Goal: Task Accomplishment & Management: Use online tool/utility

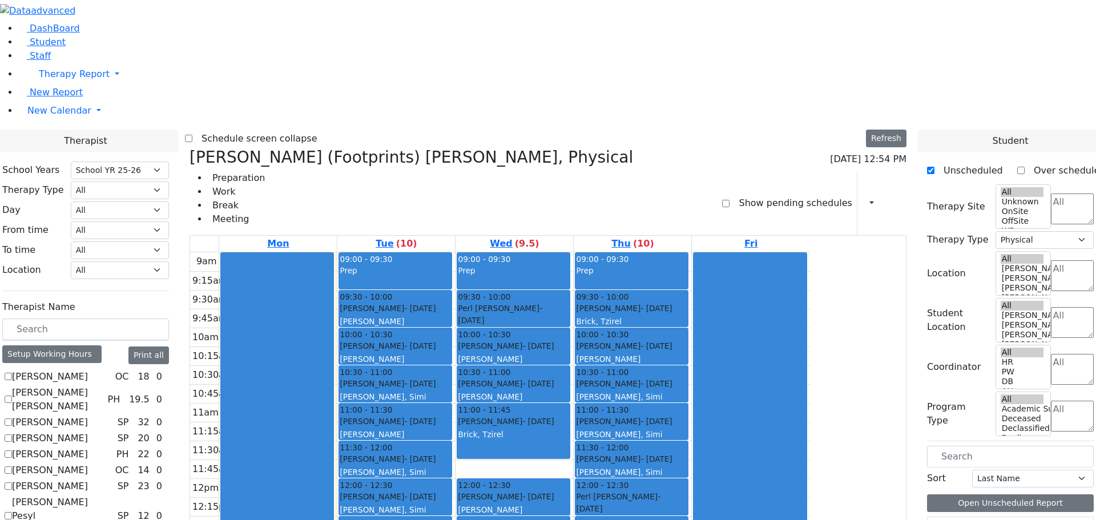
select select "212"
select select "2"
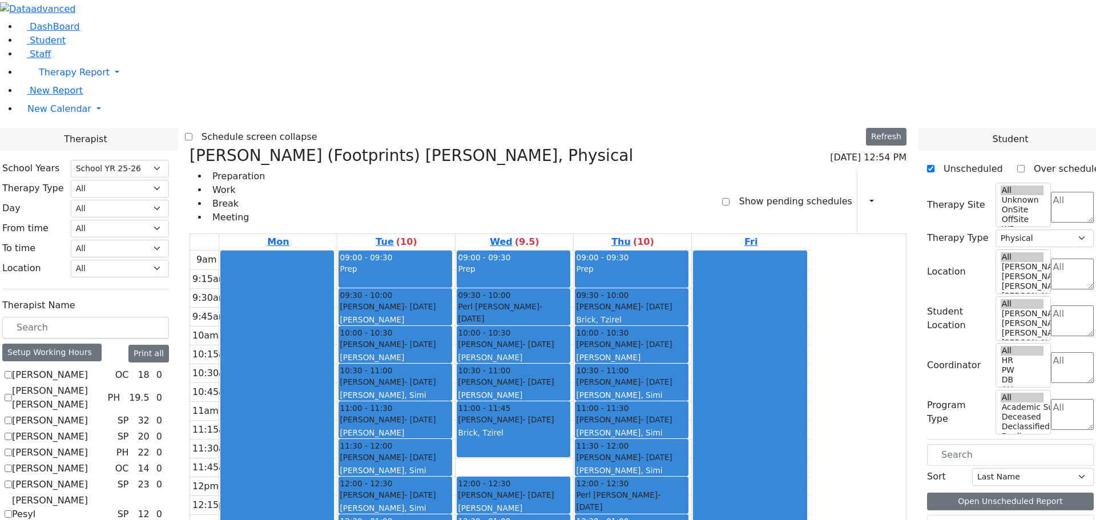
scroll to position [871, 0]
checkbox input "true"
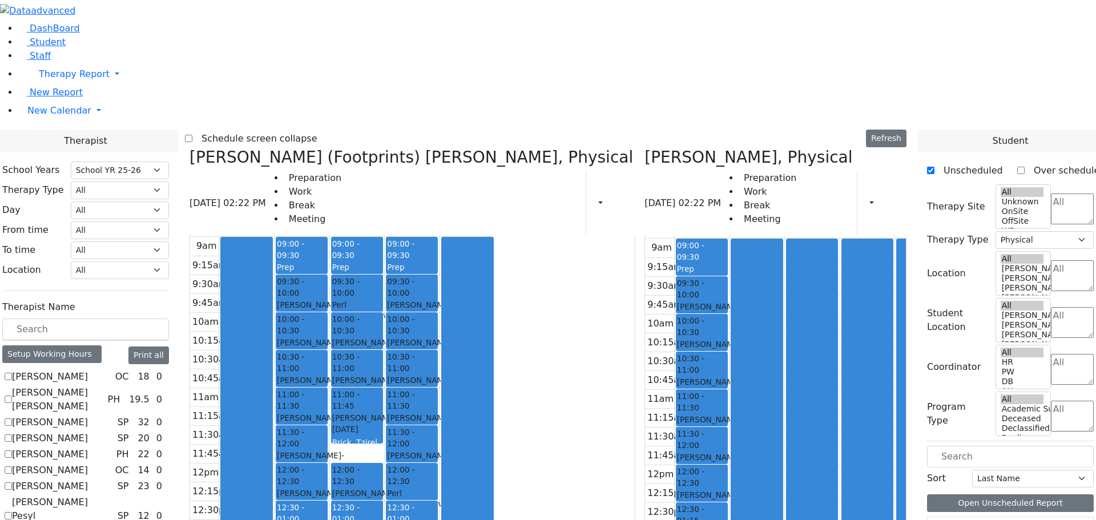
scroll to position [17, 0]
click at [896, 130] on button "Refresh" at bounding box center [886, 139] width 41 height 18
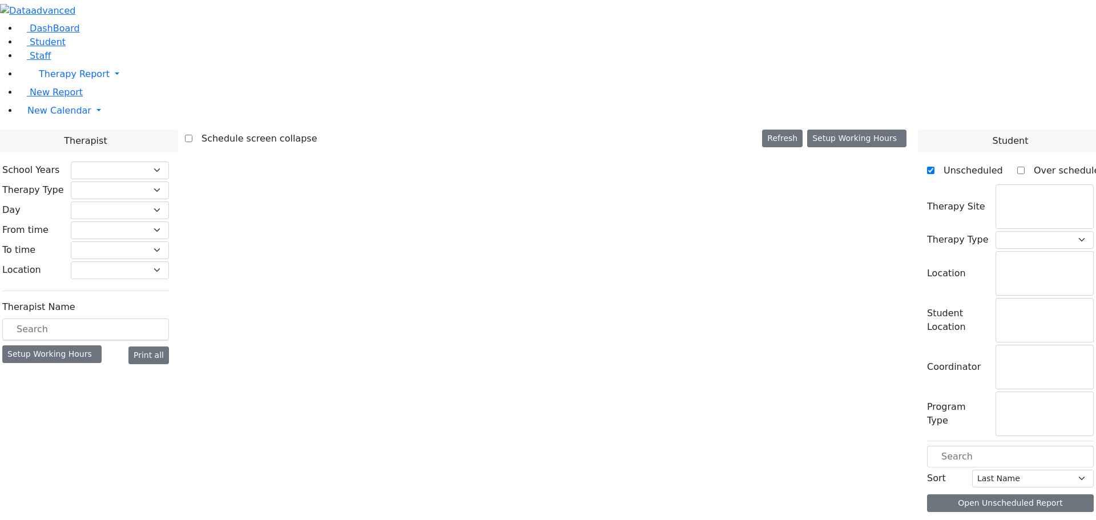
checkbox input "false"
select select "212"
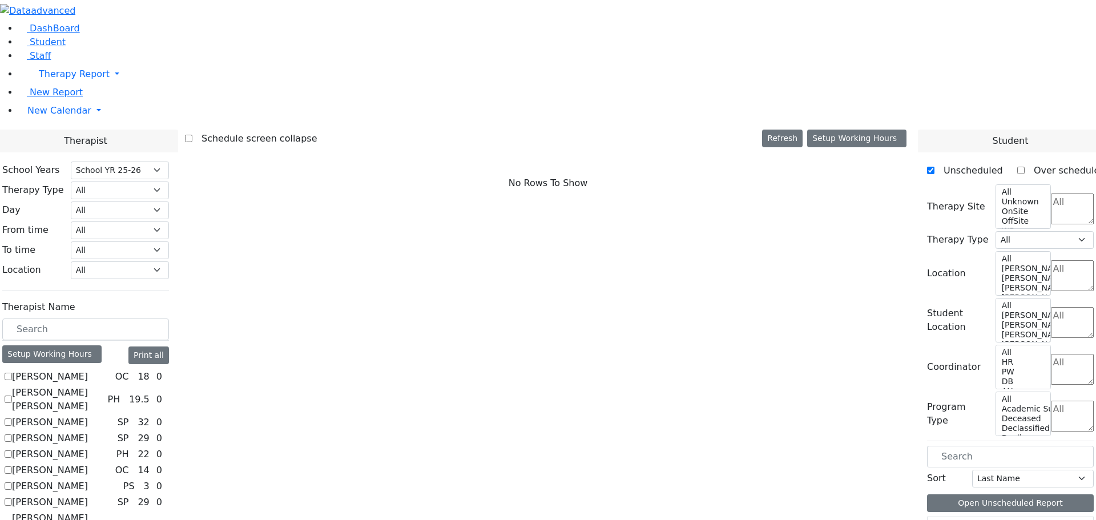
scroll to position [932, 0]
checkbox input "true"
select select "2"
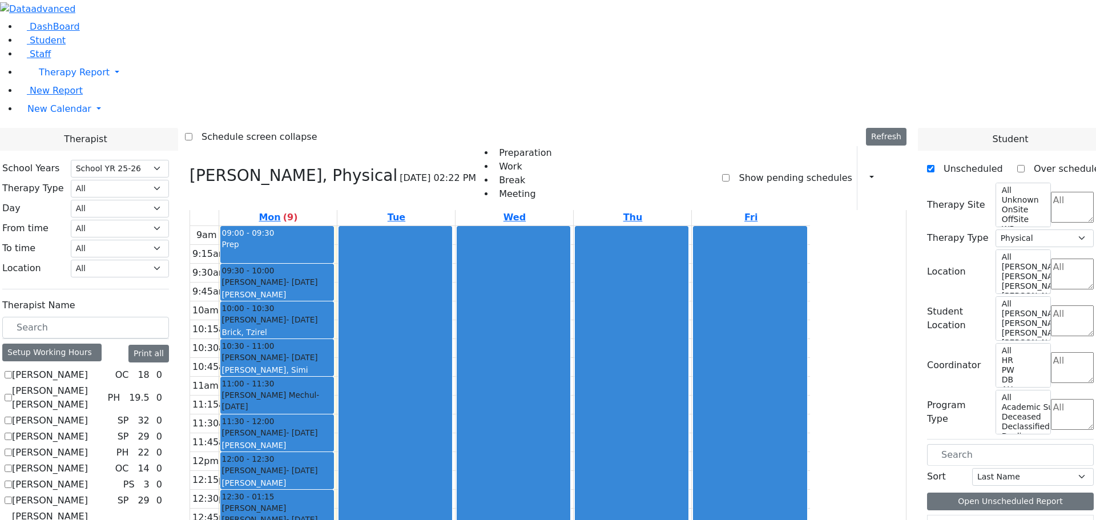
scroll to position [171, 0]
checkbox input "true"
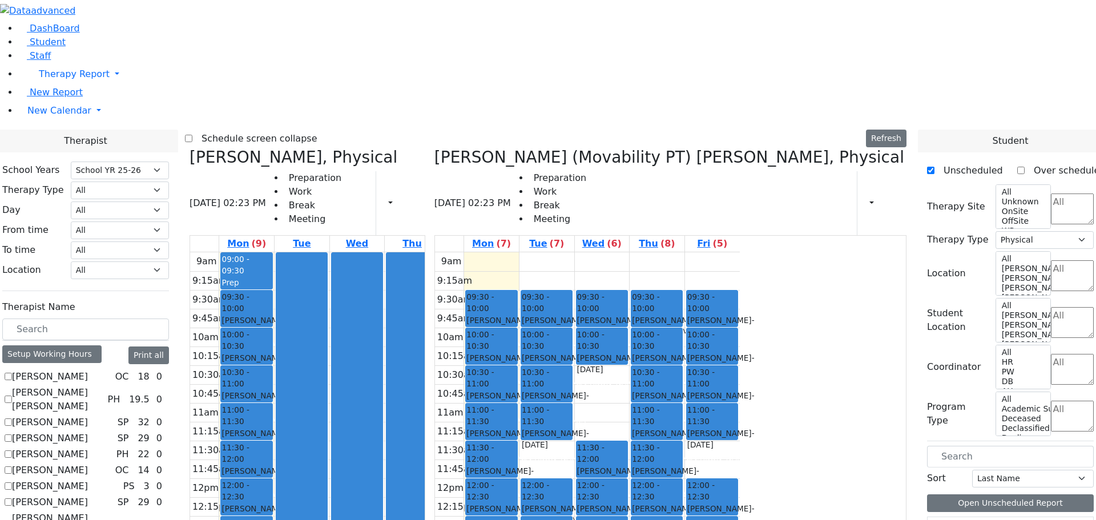
click at [189, 148] on icon at bounding box center [189, 157] width 0 height 19
checkbox input "false"
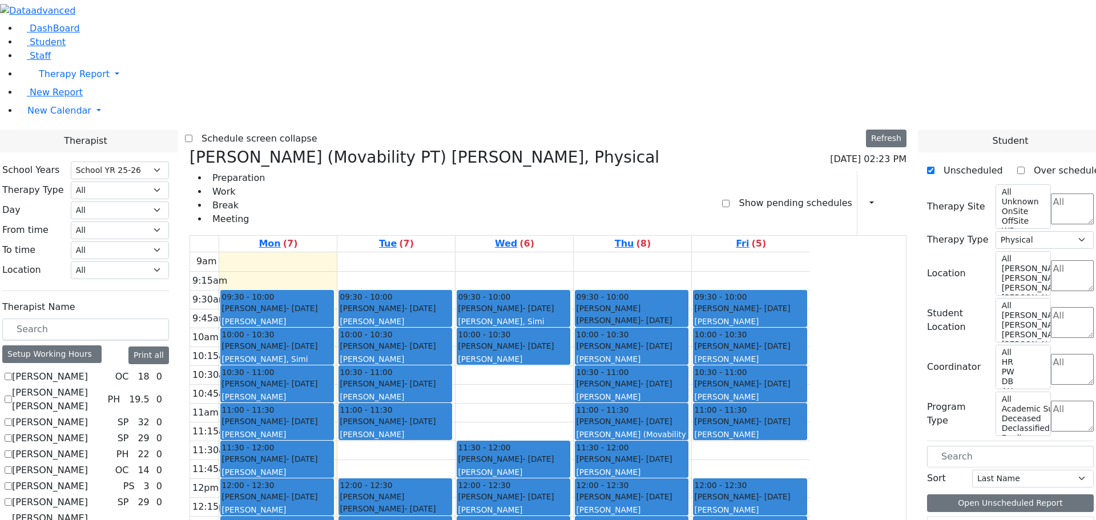
scroll to position [171, 0]
checkbox input "false"
select select
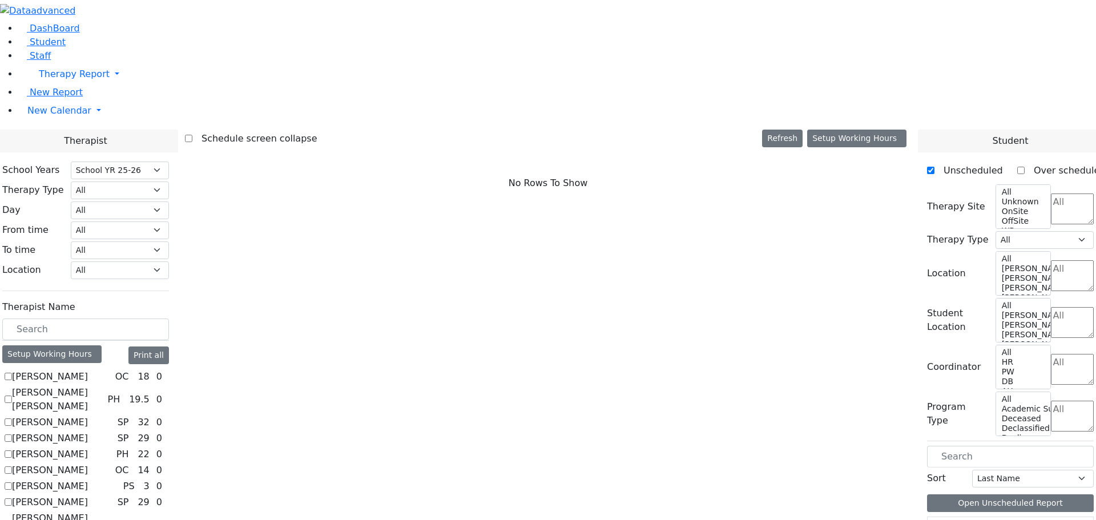
scroll to position [932, 0]
checkbox input "true"
select select "2"
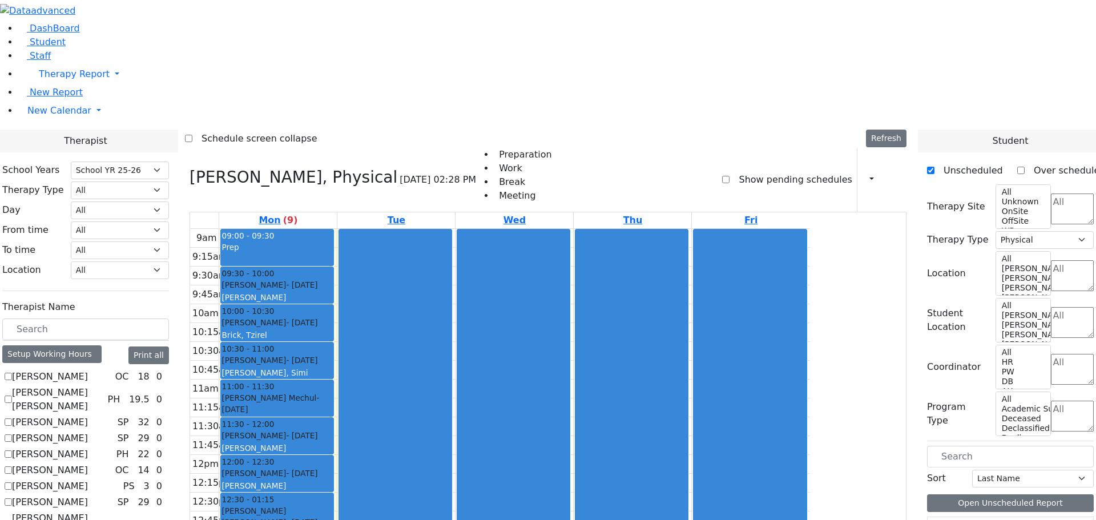
checkbox input "false"
select select
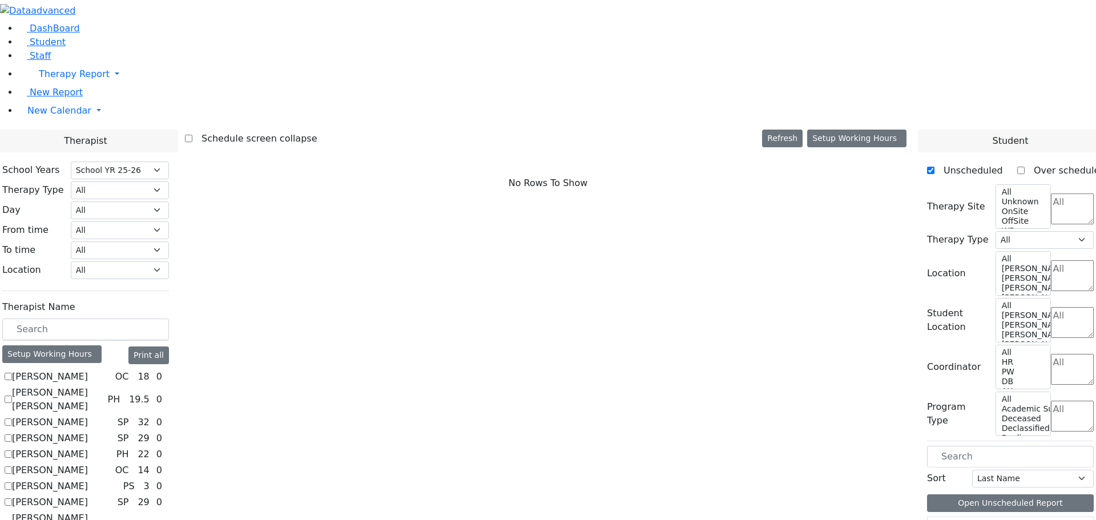
scroll to position [476, 0]
checkbox input "true"
select select "2"
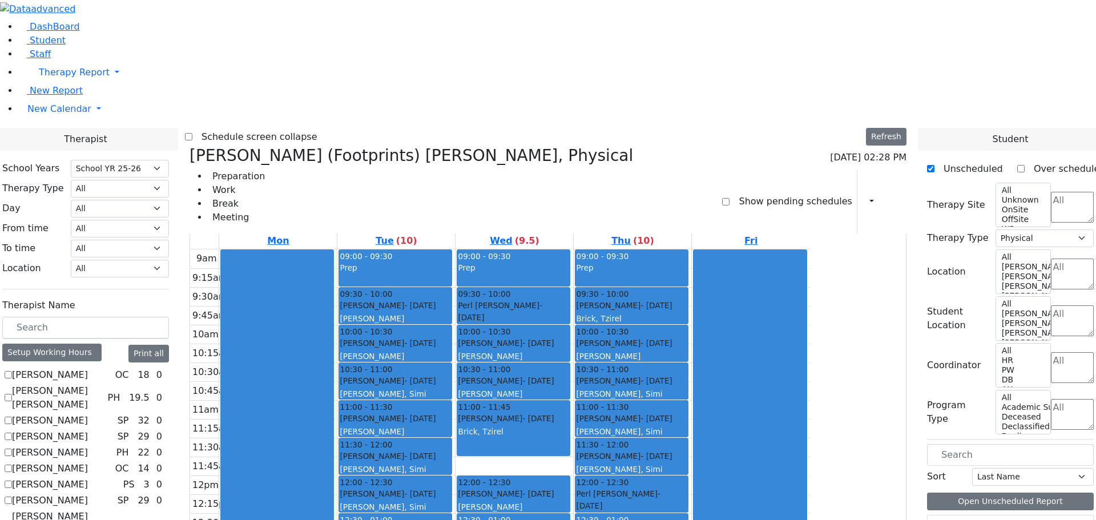
scroll to position [818, 0]
checkbox input "true"
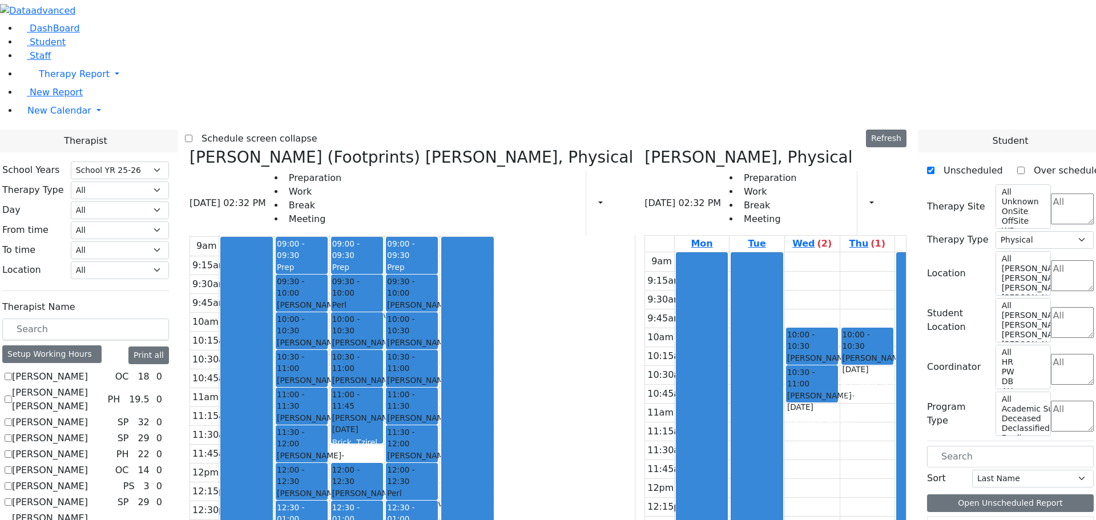
scroll to position [0, 0]
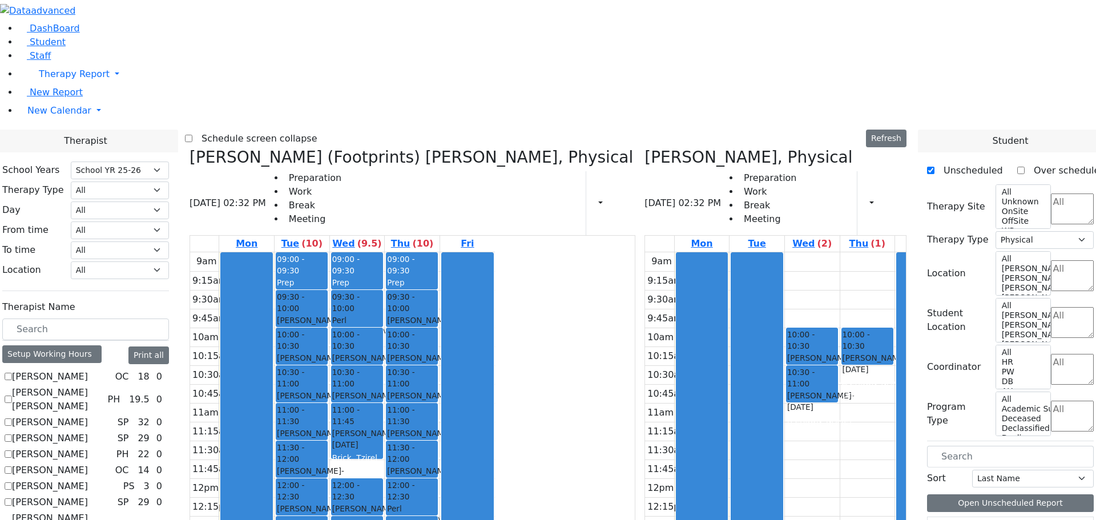
drag, startPoint x: 502, startPoint y: 467, endPoint x: 516, endPoint y: 466, distance: 14.3
click at [439, 466] on div "09:00 - 09:30 Prep 09:30 - 10:00 [PERSON_NAME] - [DATE] [PERSON_NAME][GEOGRAPHI…" at bounding box center [412, 478] width 55 height 452
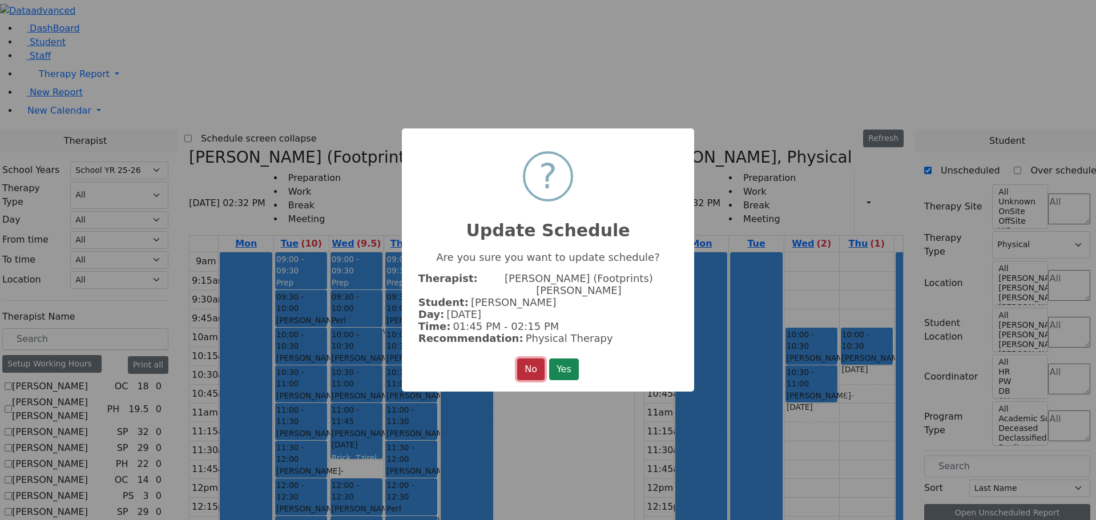
click at [527, 362] on button "No" at bounding box center [530, 369] width 27 height 22
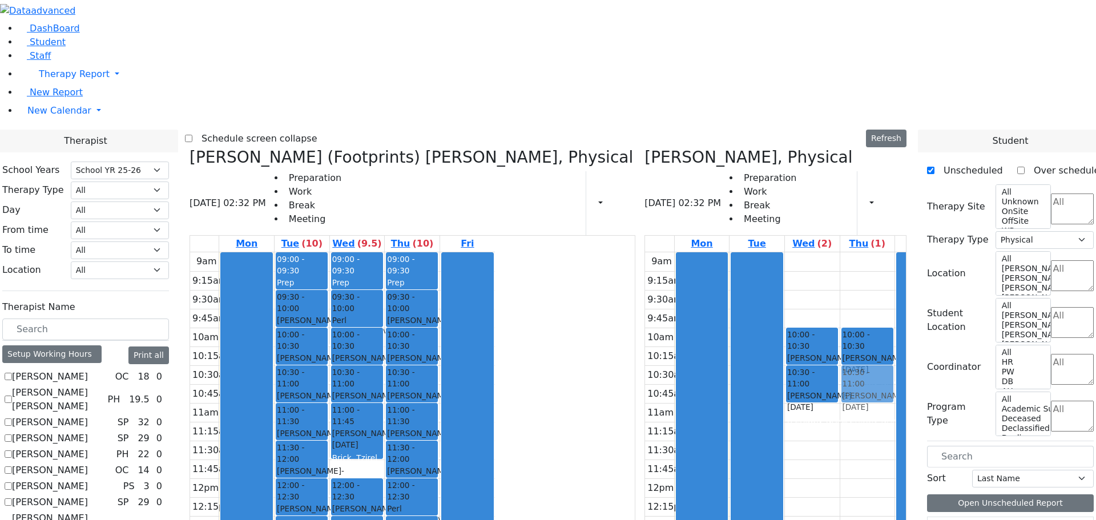
drag, startPoint x: 519, startPoint y: 474, endPoint x: 848, endPoint y: 219, distance: 416.2
click at [848, 213] on div "[PERSON_NAME] (Footprints) [PERSON_NAME], Physical [DATE] 02:32 PM Preparation …" at bounding box center [548, 427] width 726 height 558
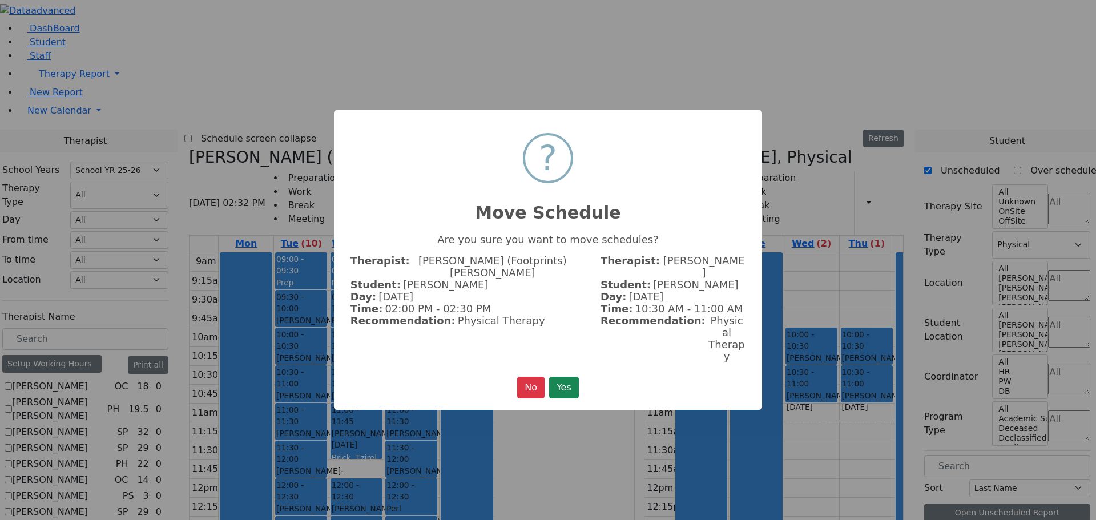
drag, startPoint x: 556, startPoint y: 359, endPoint x: 570, endPoint y: 353, distance: 15.4
click at [562, 377] on button "Yes" at bounding box center [564, 388] width 30 height 22
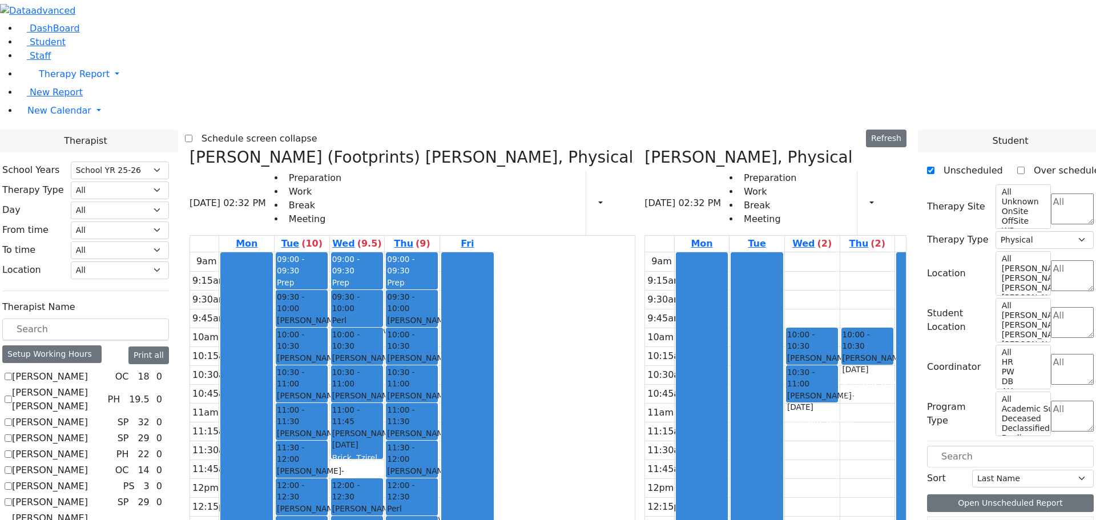
drag, startPoint x: 829, startPoint y: 212, endPoint x: 539, endPoint y: 471, distance: 389.2
click at [526, 480] on div "[PERSON_NAME] (Footprints) [PERSON_NAME], Physical [DATE] 02:32 PM Preparation …" at bounding box center [548, 427] width 726 height 558
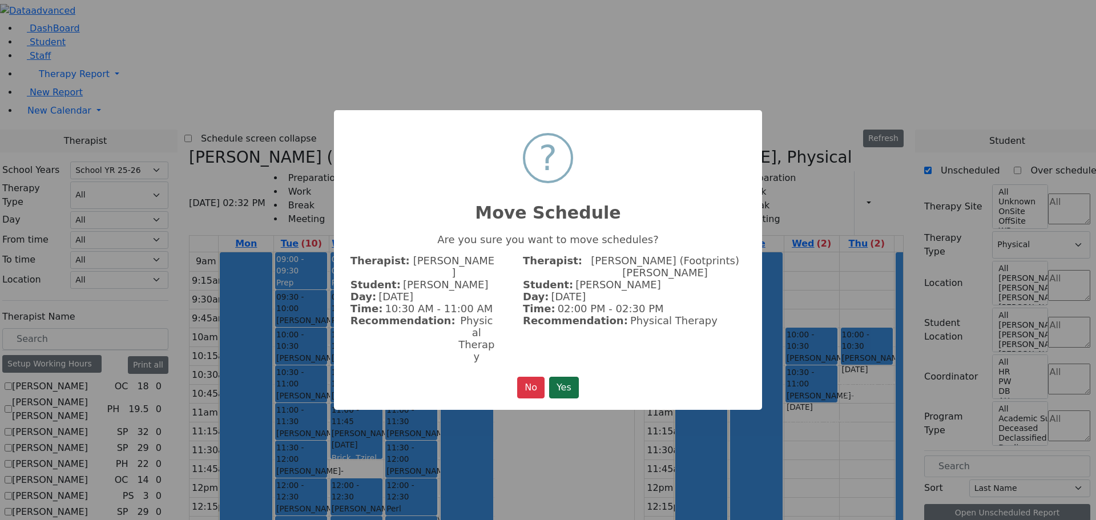
click at [564, 377] on button "Yes" at bounding box center [564, 388] width 30 height 22
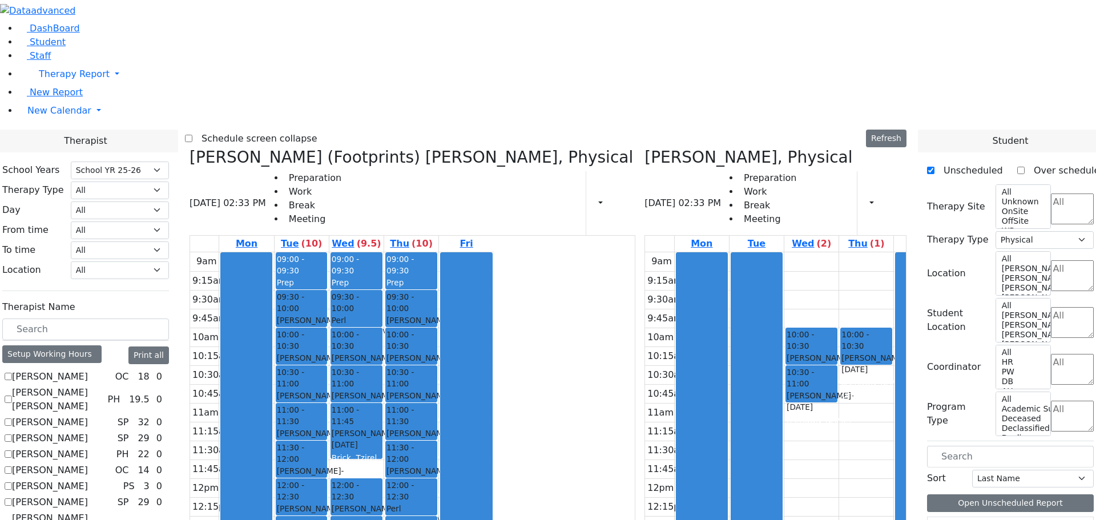
scroll to position [457, 0]
drag, startPoint x: 967, startPoint y: 484, endPoint x: 790, endPoint y: 259, distance: 286.5
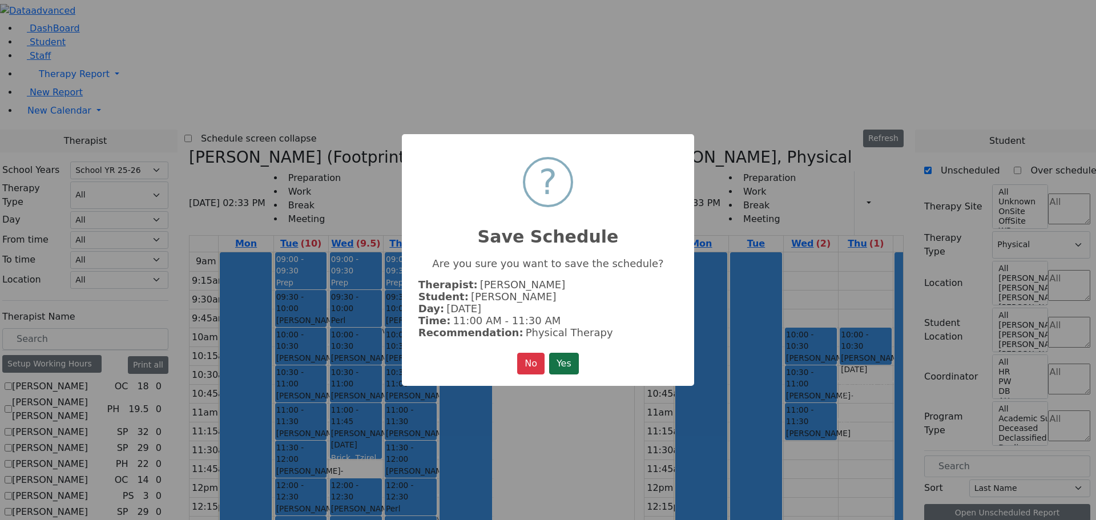
click at [573, 358] on button "Yes" at bounding box center [564, 364] width 30 height 22
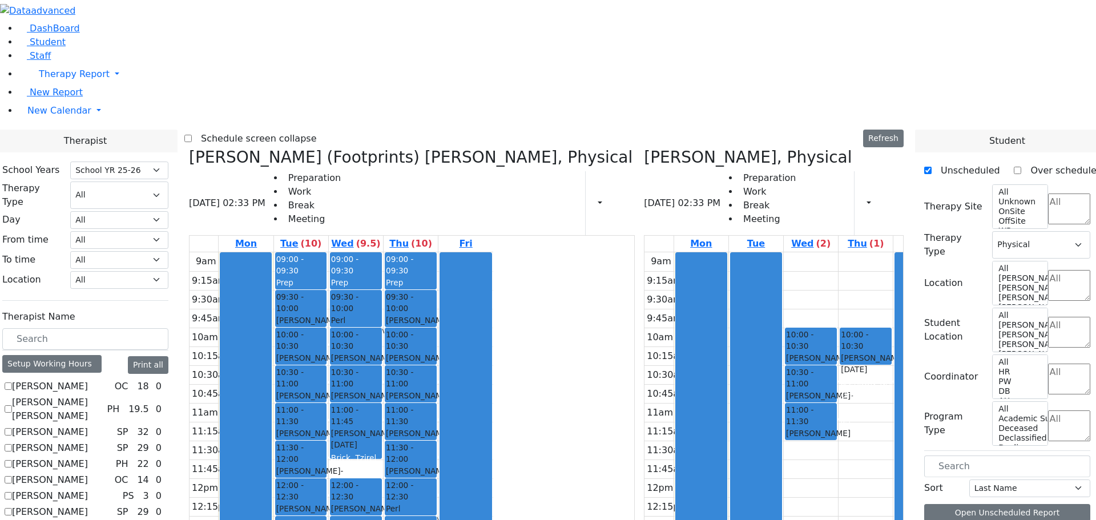
scroll to position [0, 0]
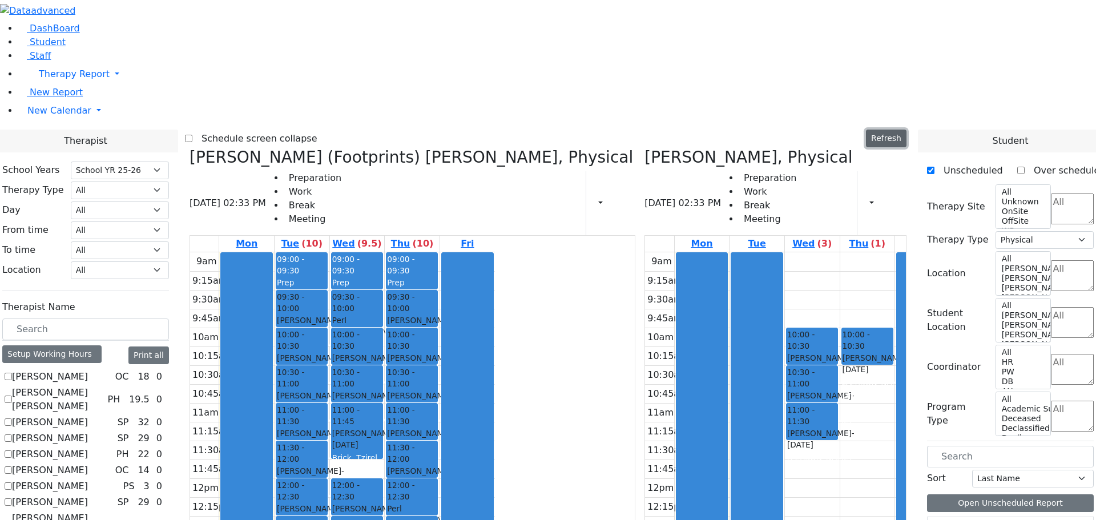
click at [897, 130] on button "Refresh" at bounding box center [886, 139] width 41 height 18
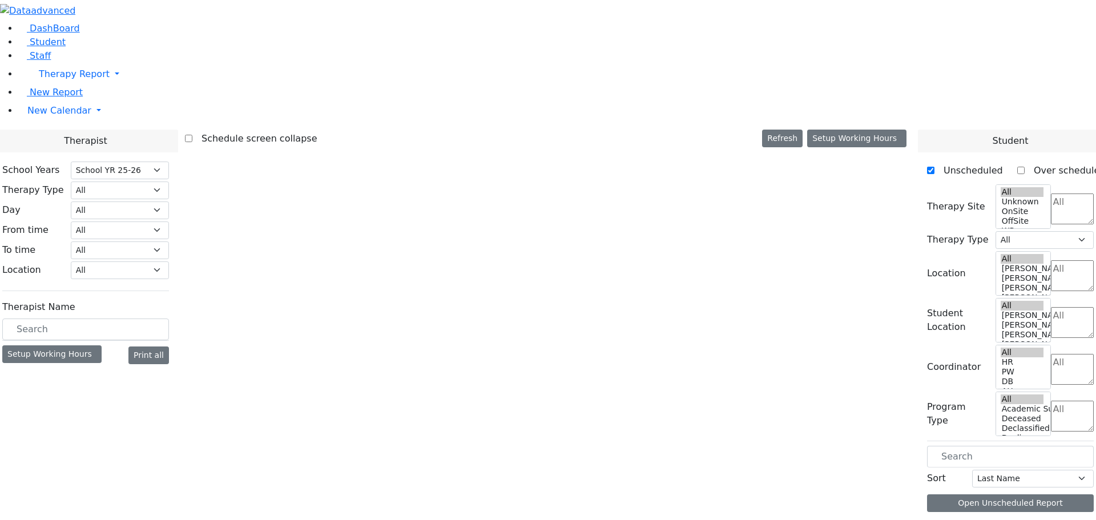
select select "212"
